Goal: Browse casually: Explore the website without a specific task or goal

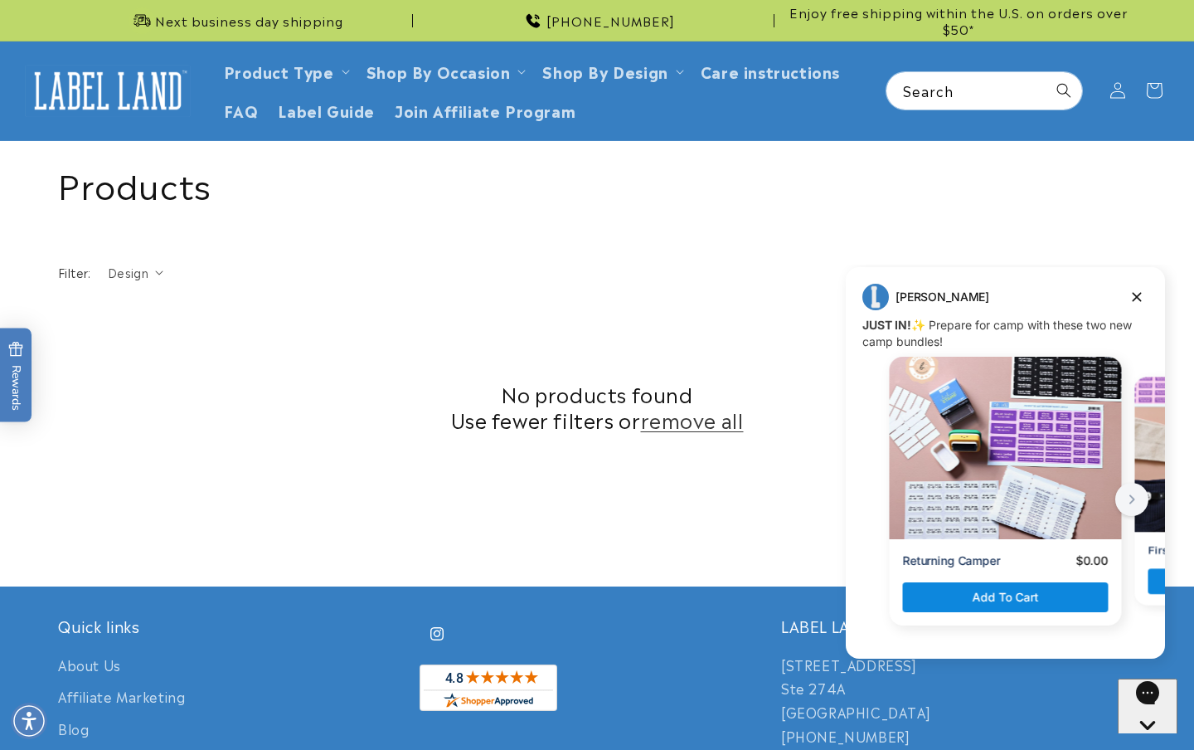
scroll to position [493, 0]
